Goal: Transaction & Acquisition: Purchase product/service

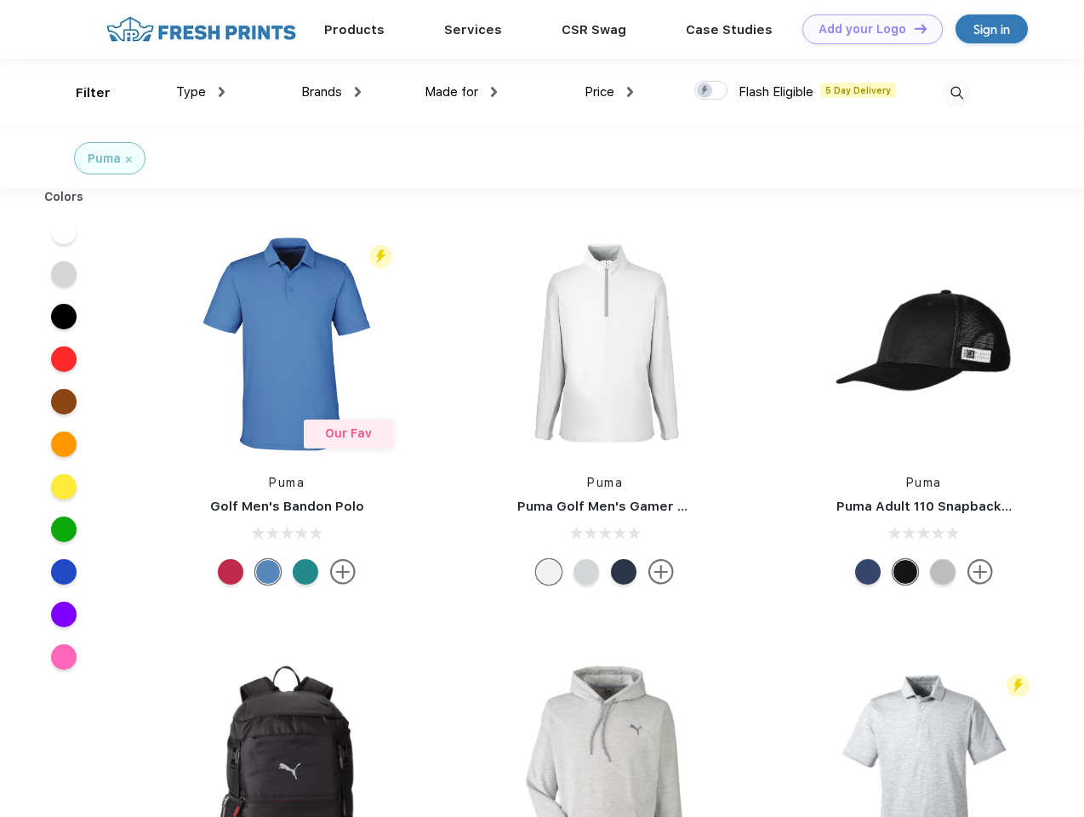
click at [867, 29] on link "Add your Logo Design Tool" at bounding box center [873, 29] width 140 height 30
click at [0, 0] on div "Design Tool" at bounding box center [0, 0] width 0 height 0
click at [913, 28] on link "Add your Logo Design Tool" at bounding box center [873, 29] width 140 height 30
click at [82, 93] on div "Filter" at bounding box center [93, 93] width 35 height 20
click at [201, 92] on span "Type" at bounding box center [191, 91] width 30 height 15
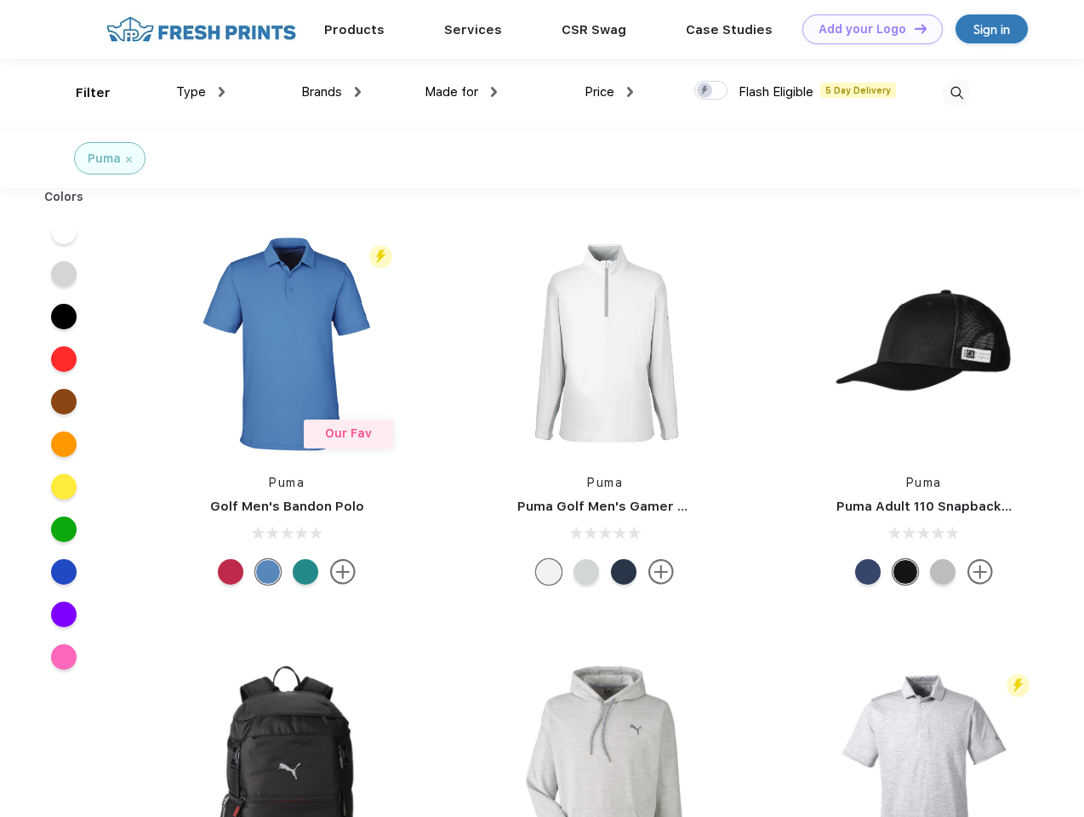
click at [331, 92] on span "Brands" at bounding box center [321, 91] width 41 height 15
click at [461, 92] on span "Made for" at bounding box center [452, 91] width 54 height 15
click at [609, 92] on span "Price" at bounding box center [600, 91] width 30 height 15
click at [712, 91] on div at bounding box center [711, 90] width 33 height 19
click at [706, 91] on input "checkbox" at bounding box center [700, 85] width 11 height 11
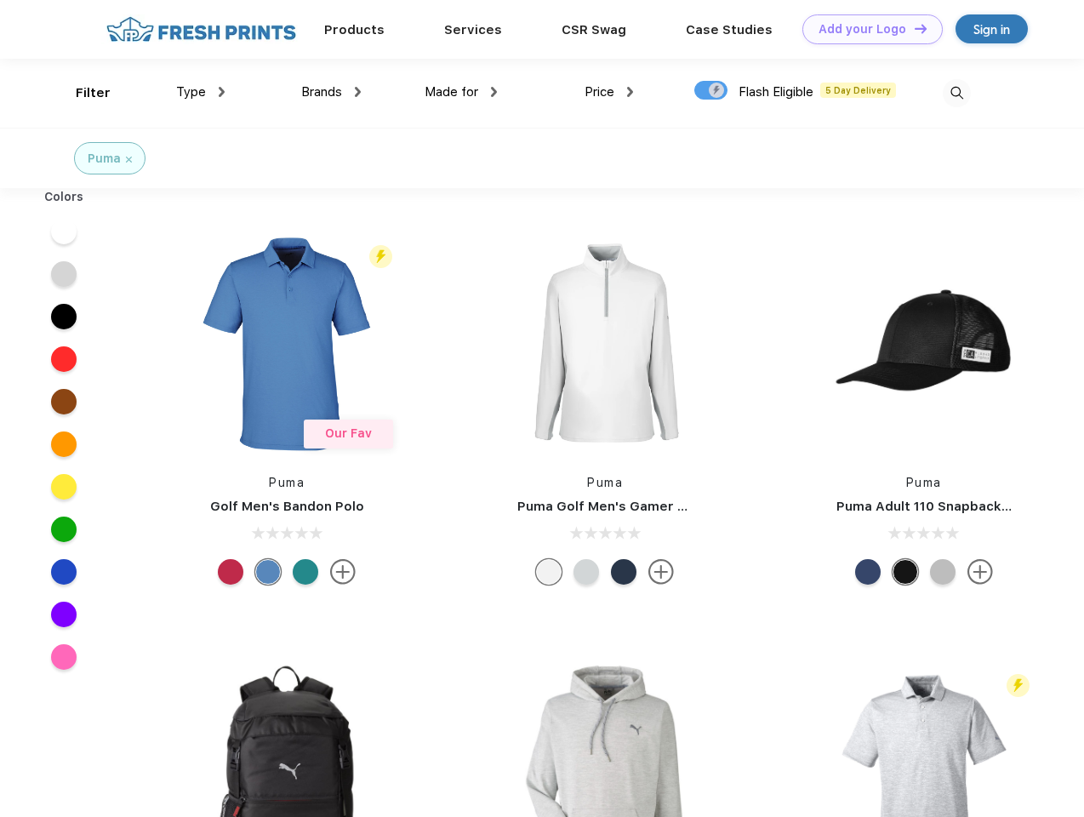
click at [957, 93] on img at bounding box center [957, 93] width 28 height 28
